Goal: Find specific page/section: Find specific page/section

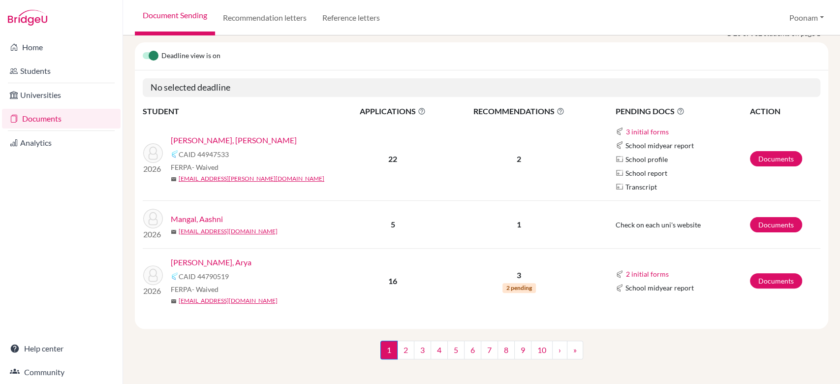
scroll to position [93, 0]
click at [53, 118] on link "Documents" at bounding box center [61, 119] width 119 height 20
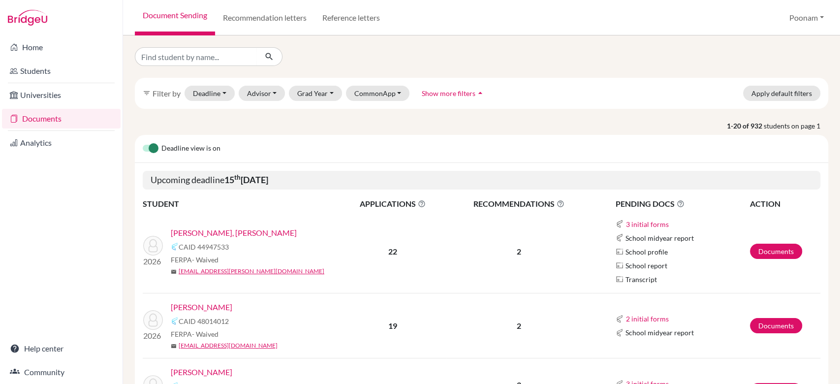
click at [53, 118] on link "Documents" at bounding box center [61, 119] width 119 height 20
click at [312, 125] on p "1-20 of 932 students on page 1" at bounding box center [481, 126] width 708 height 10
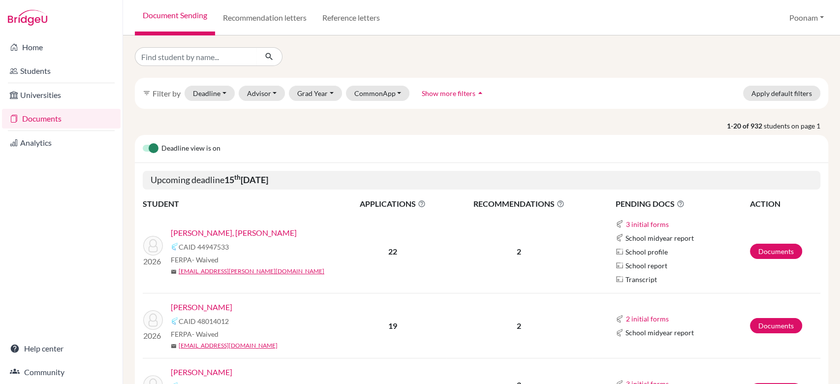
click at [43, 116] on link "Documents" at bounding box center [61, 119] width 119 height 20
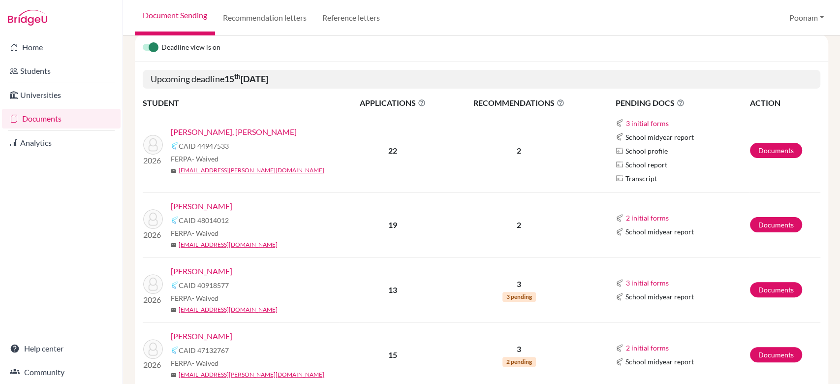
scroll to position [100, 0]
